Goal: Transaction & Acquisition: Purchase product/service

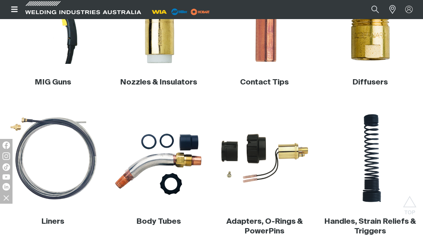
scroll to position [248, 0]
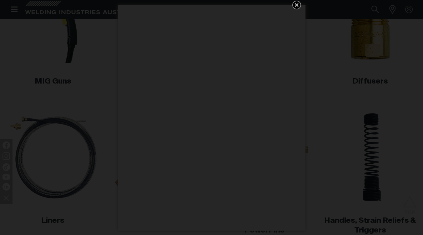
click at [72, 40] on div "Get 5 WIA Welding Guides Free!" at bounding box center [211, 117] width 423 height 235
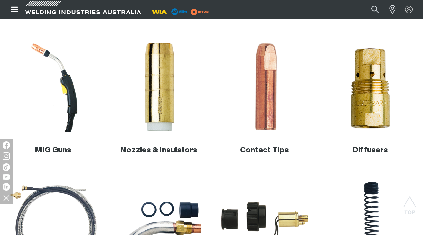
scroll to position [179, 0]
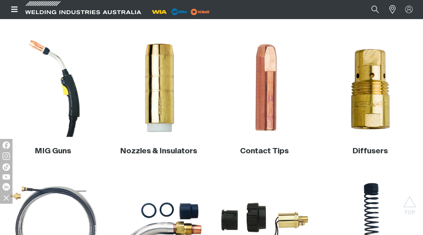
click at [62, 73] on img at bounding box center [53, 87] width 99 height 99
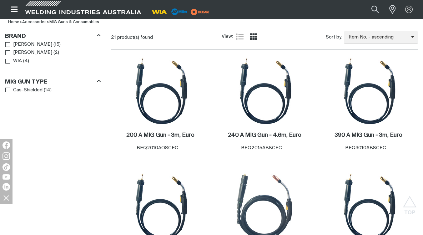
scroll to position [184, 0]
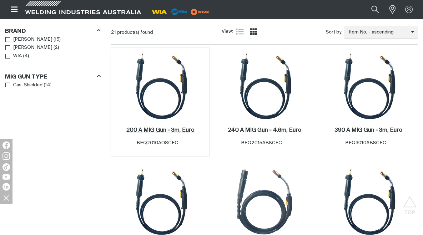
scroll to position [188, 0]
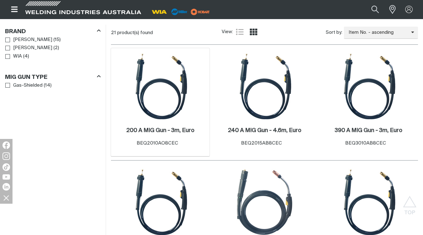
click at [160, 96] on img at bounding box center [160, 86] width 67 height 67
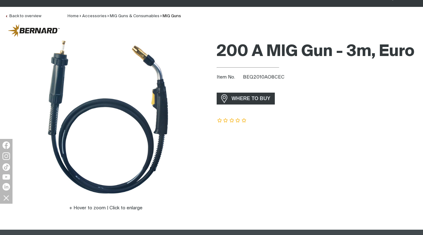
scroll to position [33, 0]
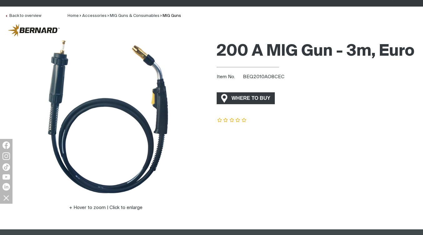
click at [244, 102] on span "WHERE TO BUY" at bounding box center [251, 98] width 47 height 10
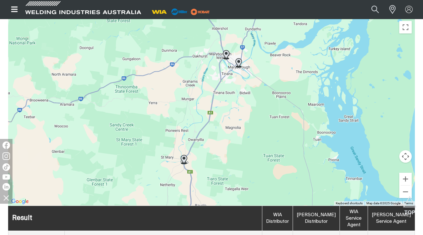
scroll to position [201, 0]
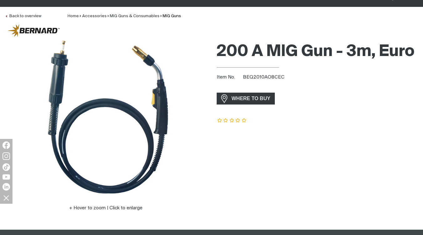
scroll to position [33, 0]
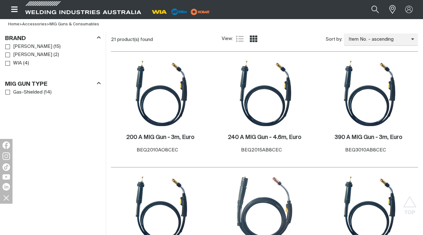
scroll to position [188, 0]
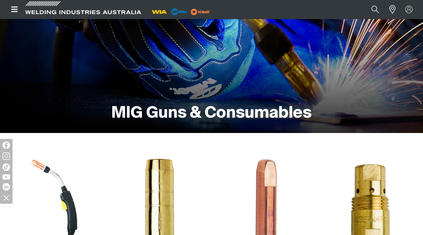
scroll to position [125, 0]
